Goal: Navigation & Orientation: Understand site structure

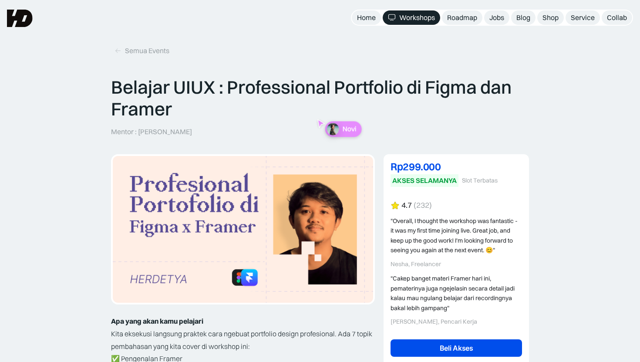
click at [15, 13] on img at bounding box center [20, 18] width 26 height 17
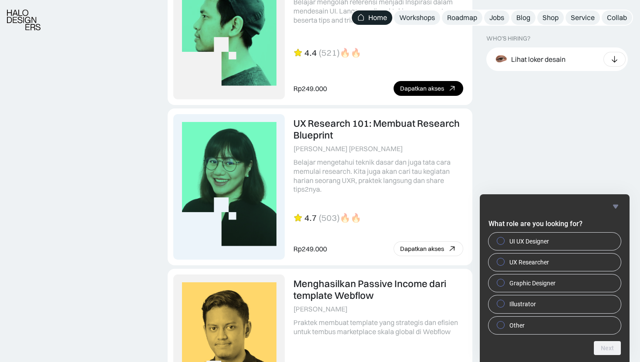
scroll to position [2458, 0]
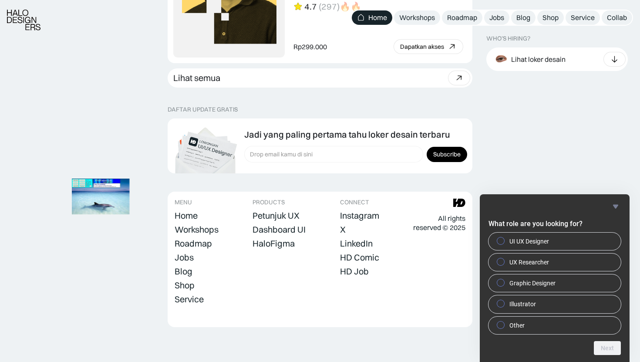
click at [286, 235] on div "Petunjuk UX Dashboard UI HaloFigma" at bounding box center [278, 229] width 53 height 40
click at [279, 244] on div "HaloFigma" at bounding box center [273, 243] width 42 height 10
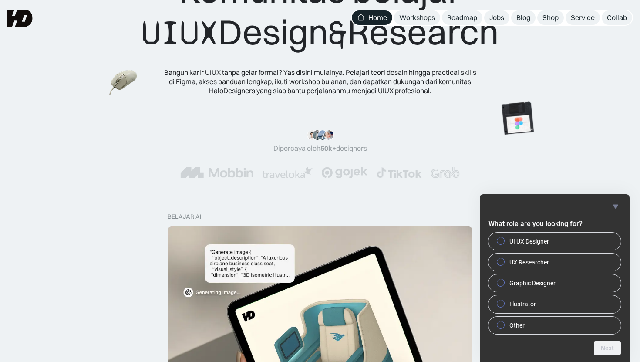
scroll to position [0, 0]
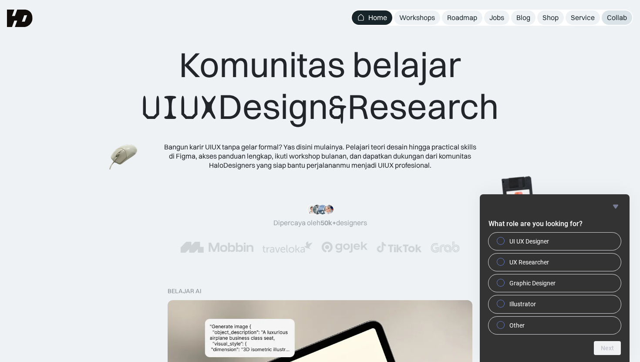
click at [613, 16] on div "Collab" at bounding box center [617, 17] width 20 height 9
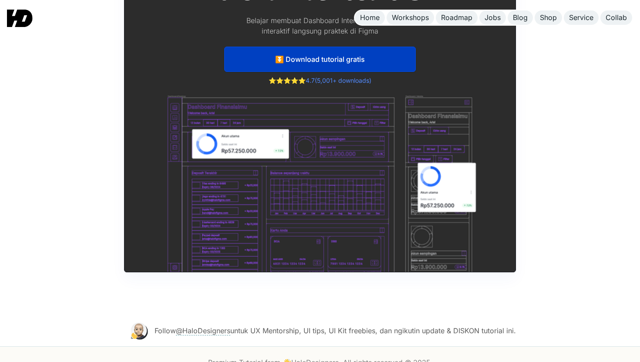
scroll to position [4286, 0]
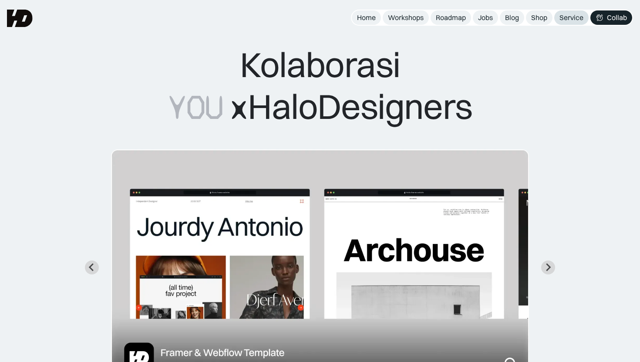
click at [569, 15] on div "Service" at bounding box center [571, 17] width 24 height 9
